Goal: Transaction & Acquisition: Purchase product/service

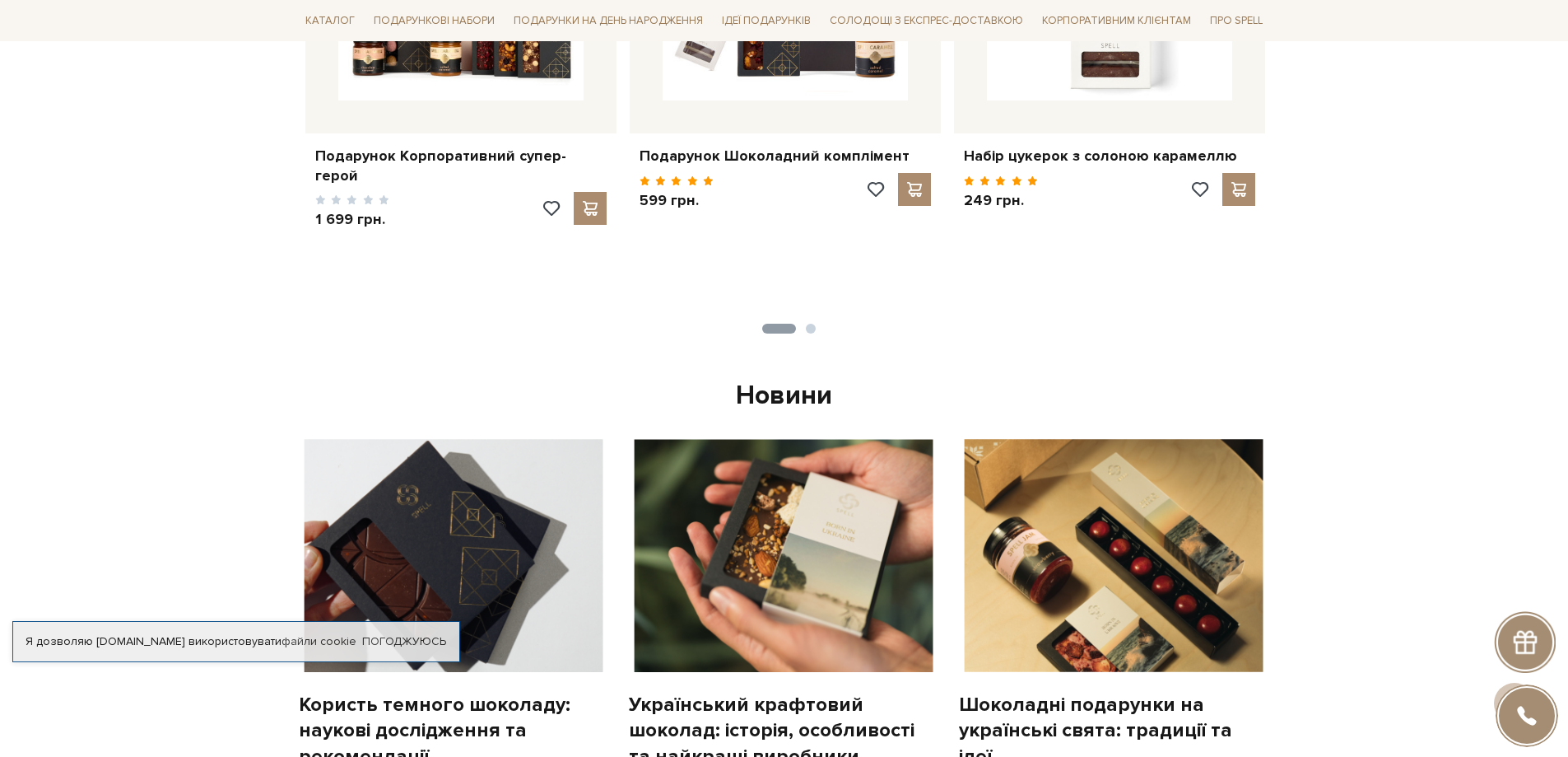
scroll to position [494, 0]
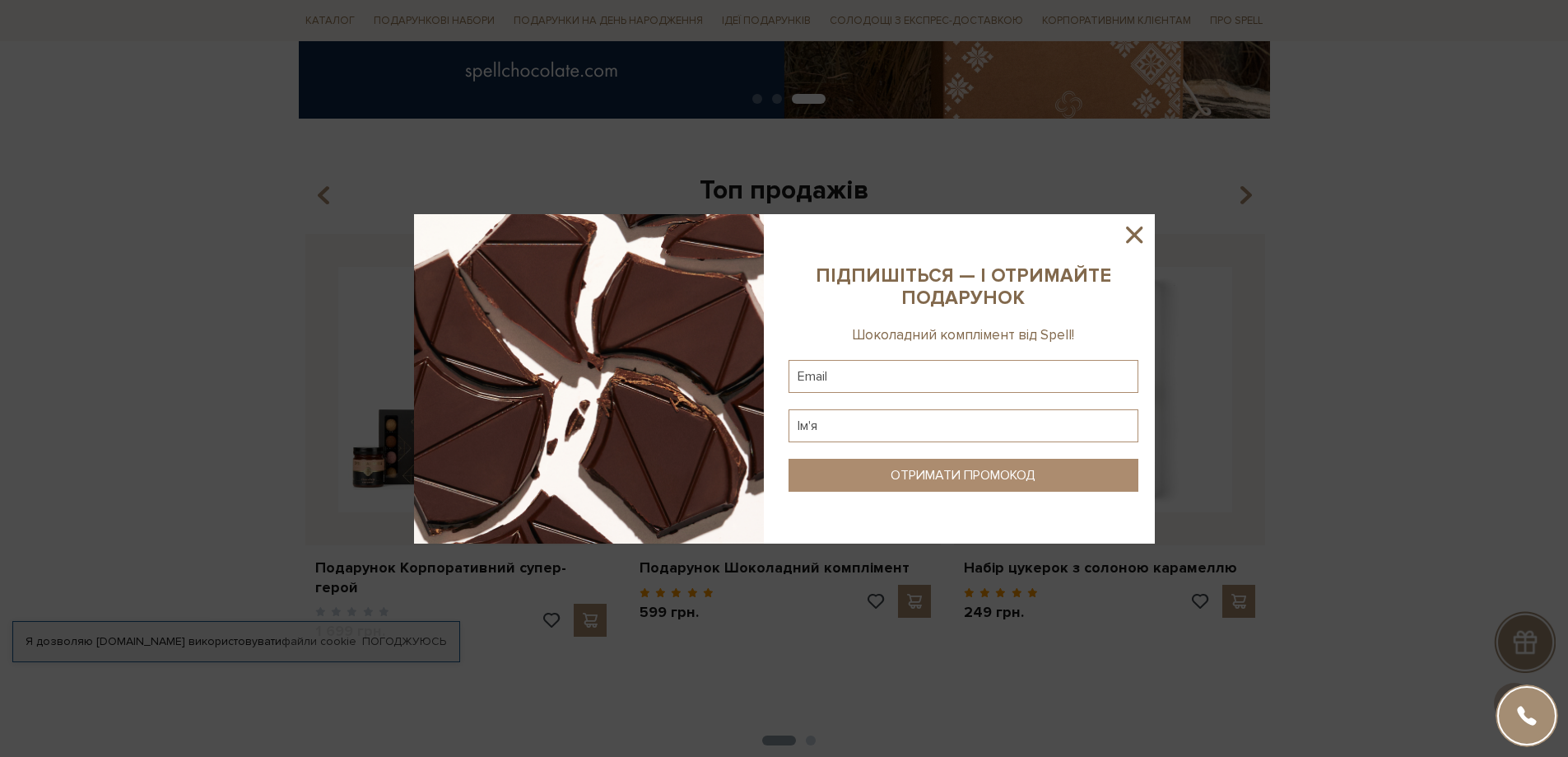
click at [1133, 230] on icon at bounding box center [1134, 235] width 28 height 28
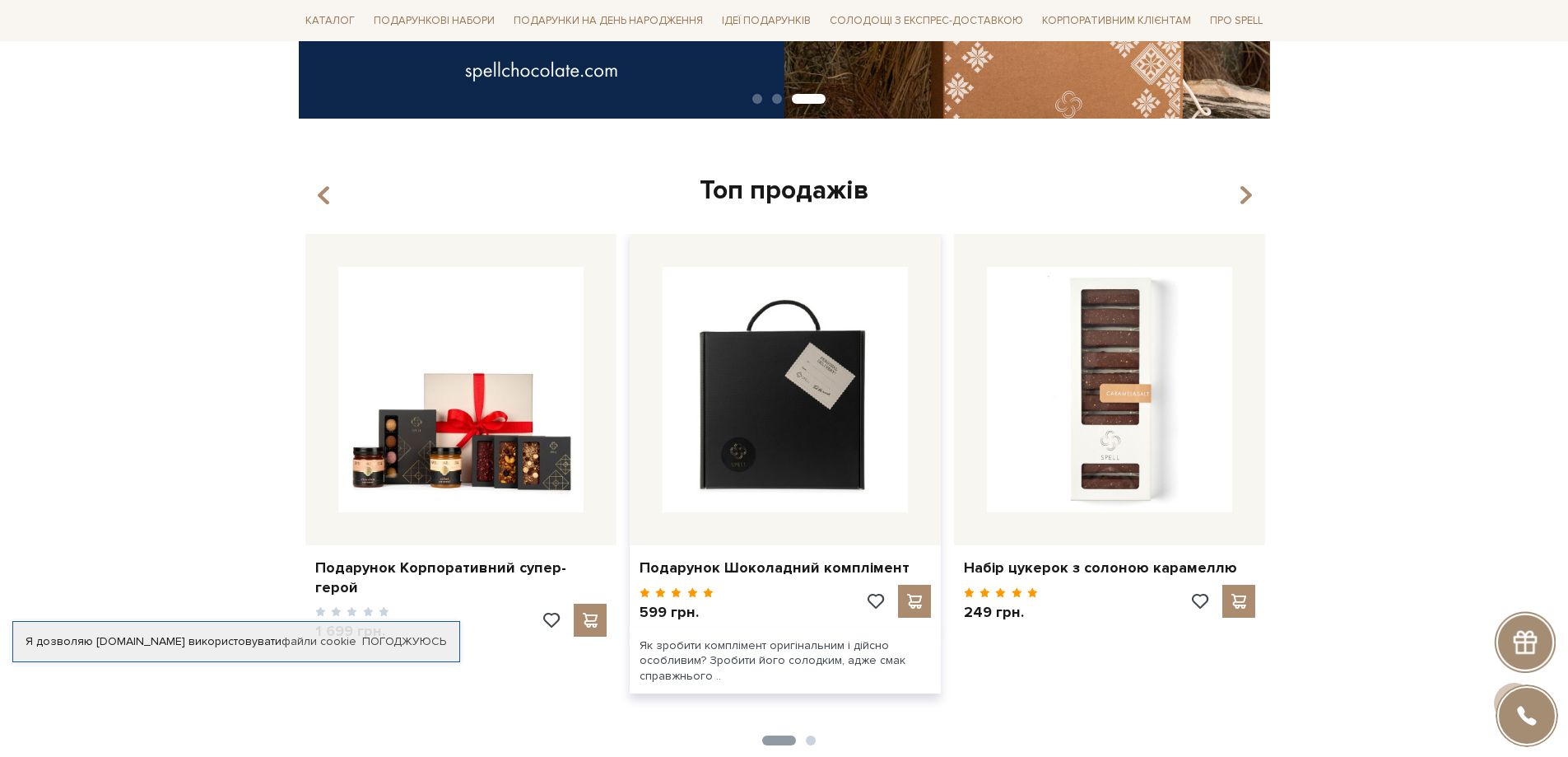
click at [821, 407] on img at bounding box center [786, 389] width 245 height 245
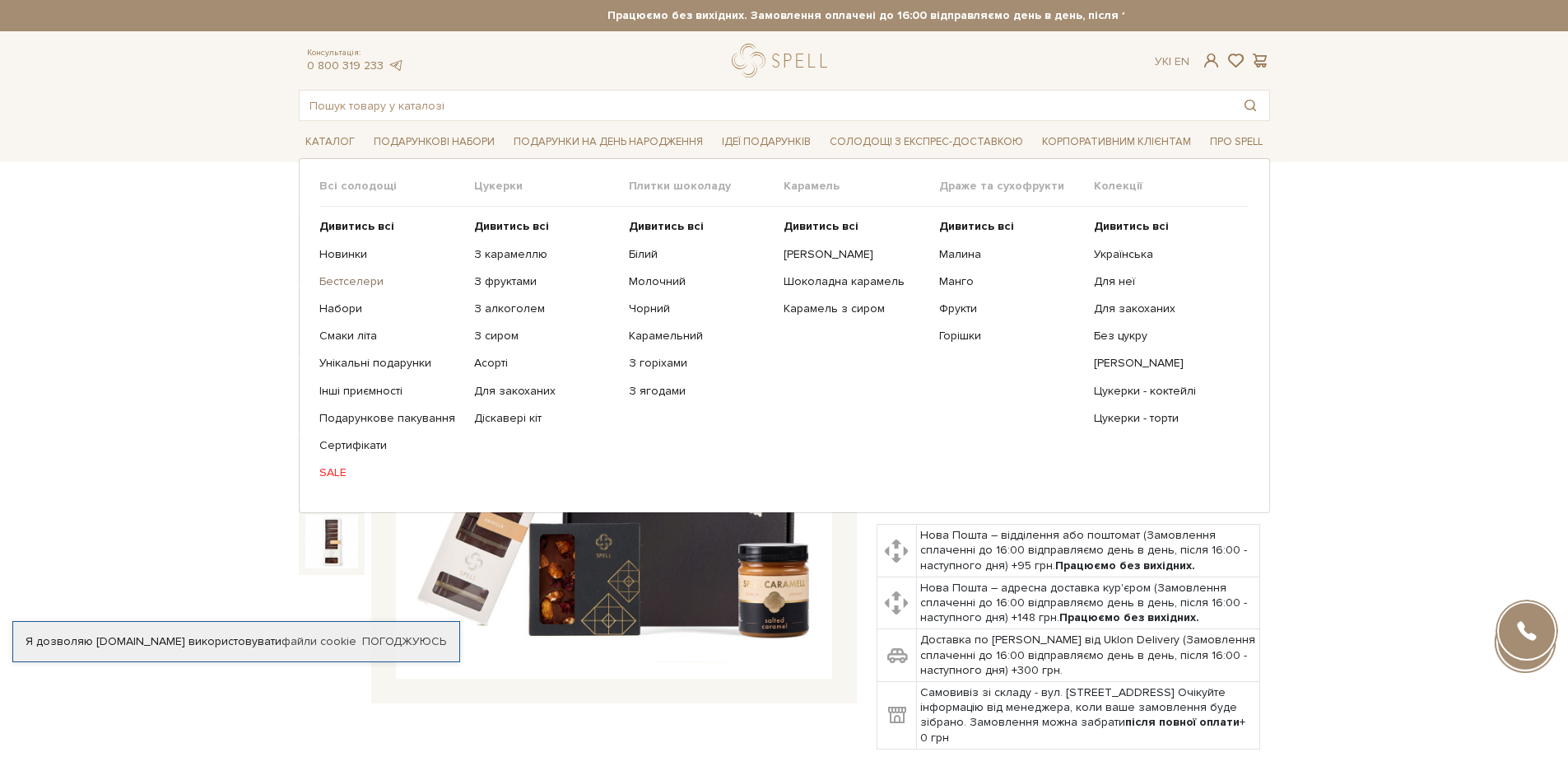
click at [355, 282] on link "Бестселери" at bounding box center [391, 281] width 143 height 15
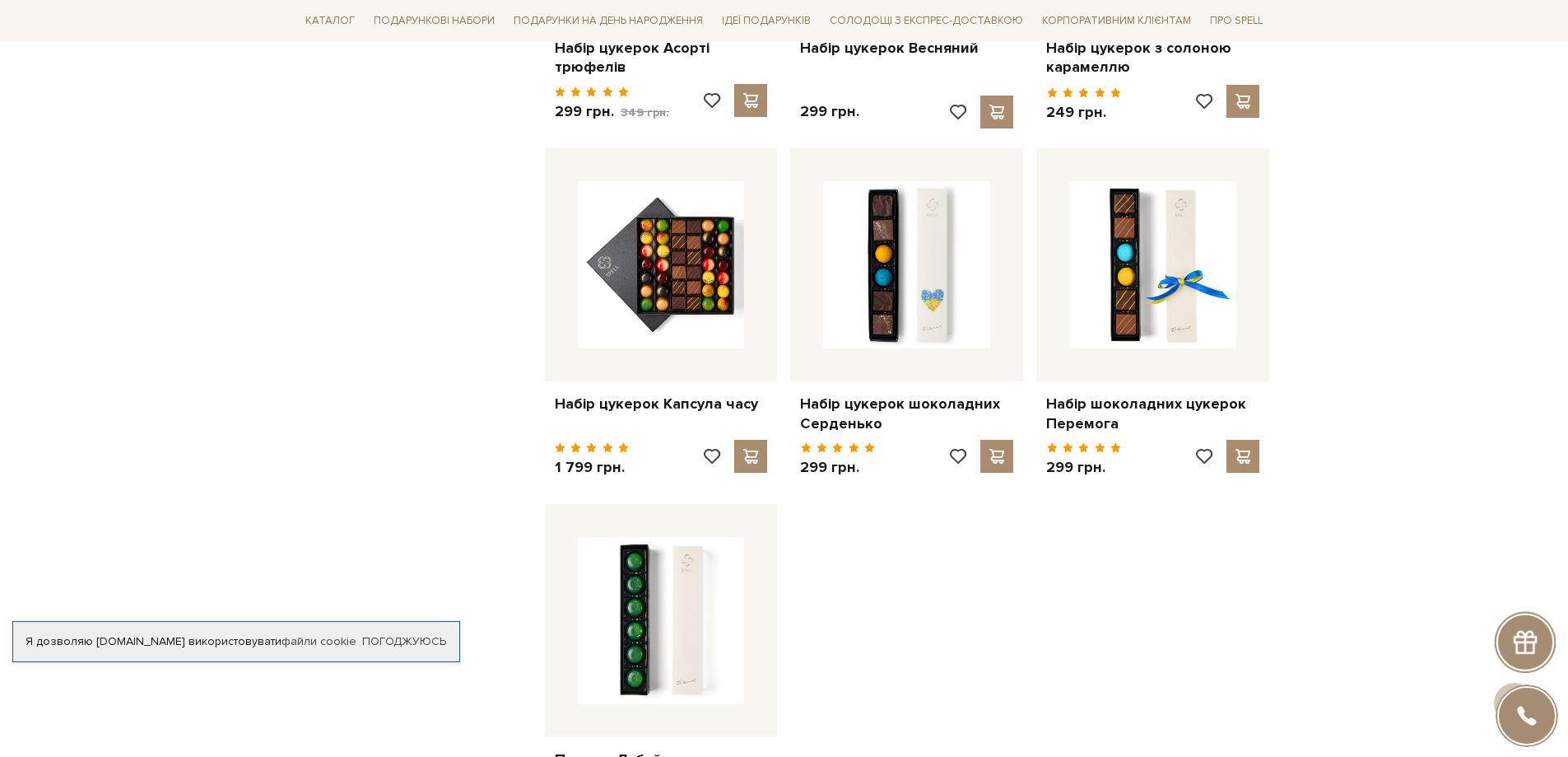
scroll to position [1811, 0]
